Goal: Task Accomplishment & Management: Manage account settings

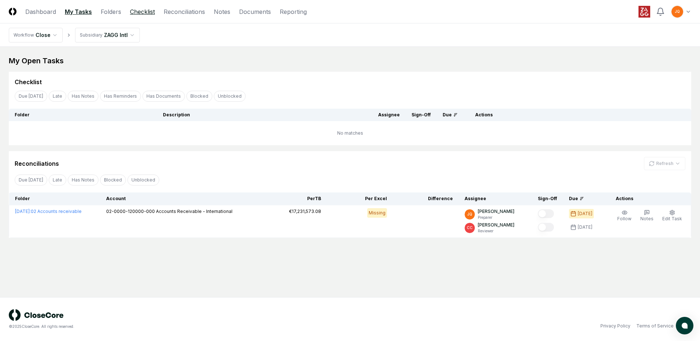
click at [140, 12] on link "Checklist" at bounding box center [142, 11] width 25 height 9
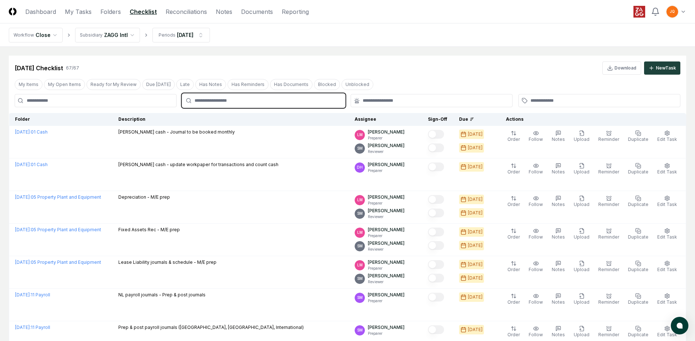
click at [211, 100] on input "text" at bounding box center [266, 100] width 145 height 7
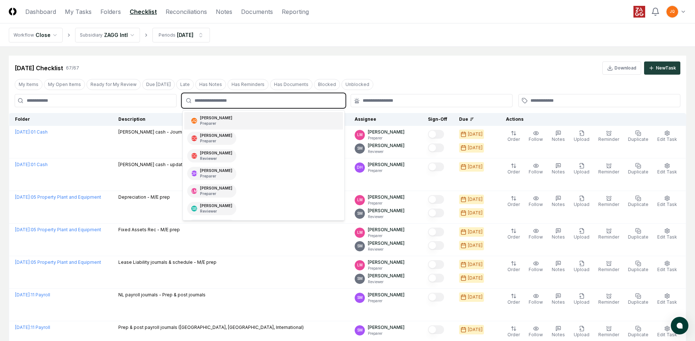
click at [231, 117] on div "JQ [PERSON_NAME] Preparer" at bounding box center [263, 121] width 158 height 18
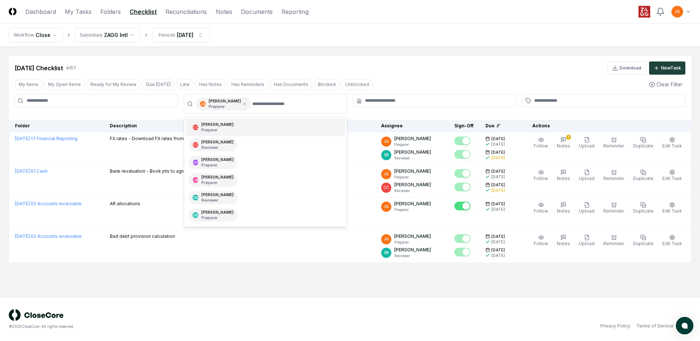
click at [264, 298] on div "© 2025 CloseCore. All rights reserved. Privacy Policy Terms of Service" at bounding box center [350, 319] width 700 height 44
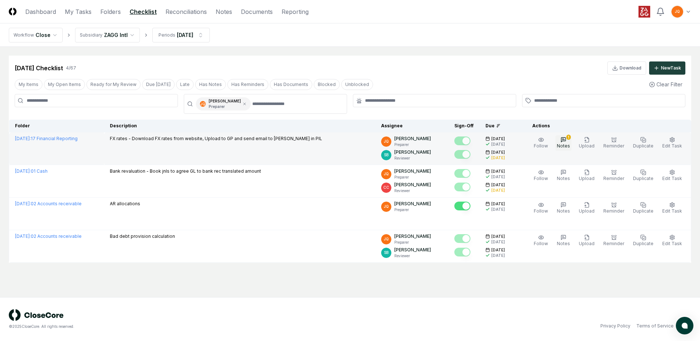
click at [572, 142] on button "1 Notes" at bounding box center [564, 143] width 16 height 15
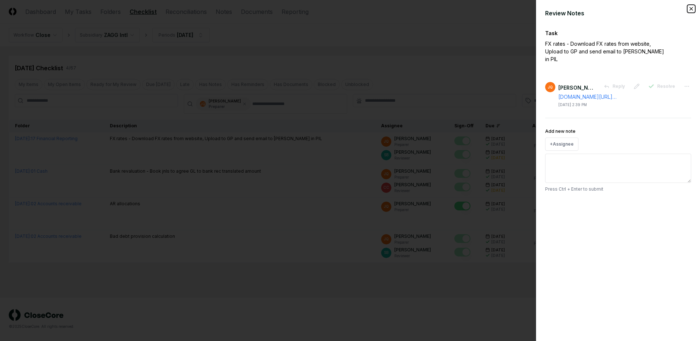
click at [693, 8] on icon "button" at bounding box center [692, 9] width 6 height 6
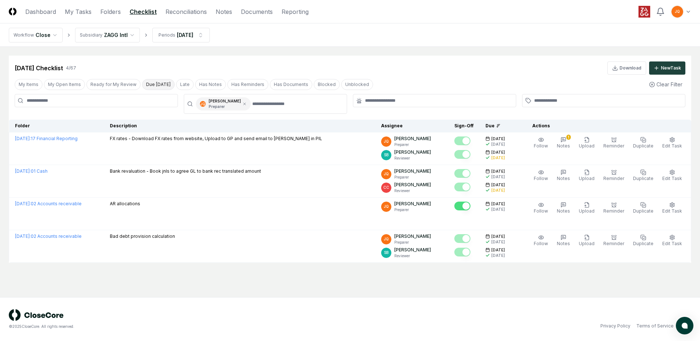
click at [149, 86] on button "Due [DATE]" at bounding box center [158, 84] width 33 height 11
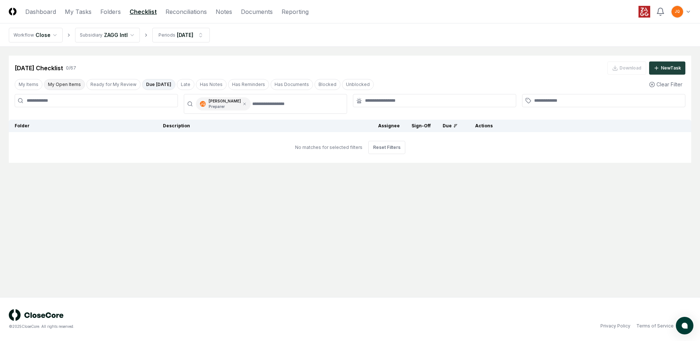
click at [73, 83] on button "My Open Items" at bounding box center [64, 84] width 41 height 11
click at [25, 85] on button "My Items" at bounding box center [29, 84] width 28 height 11
click at [244, 103] on icon at bounding box center [245, 104] width 2 height 2
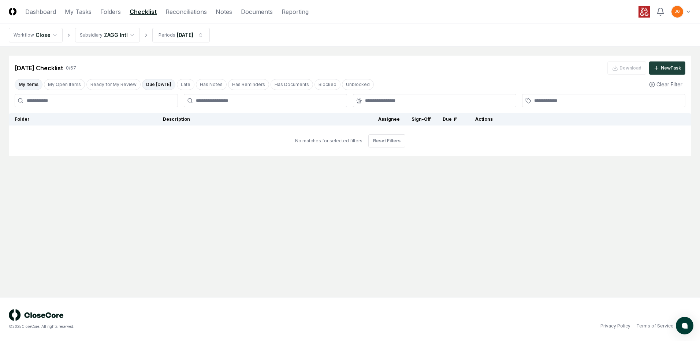
click at [36, 83] on button "My Items" at bounding box center [29, 84] width 28 height 11
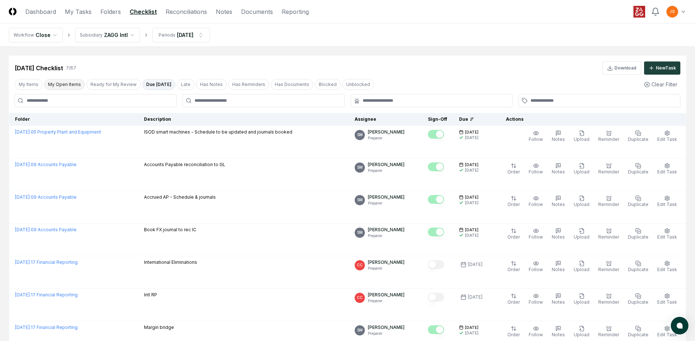
click at [62, 82] on button "My Open Items" at bounding box center [64, 84] width 41 height 11
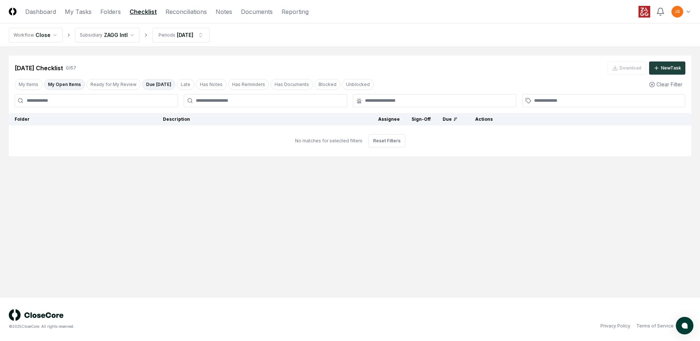
click at [681, 10] on html "CloseCore Dashboard My Tasks Folders Checklist Reconciliations Notes Documents …" at bounding box center [350, 170] width 700 height 341
click at [663, 63] on div "Switch to dark mode" at bounding box center [661, 63] width 59 height 11
